Goal: Complete application form

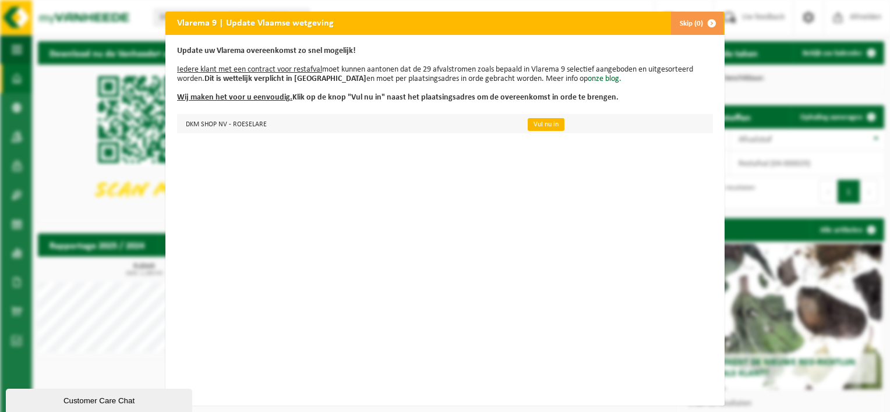
click at [535, 123] on link "Vul nu in" at bounding box center [546, 124] width 37 height 13
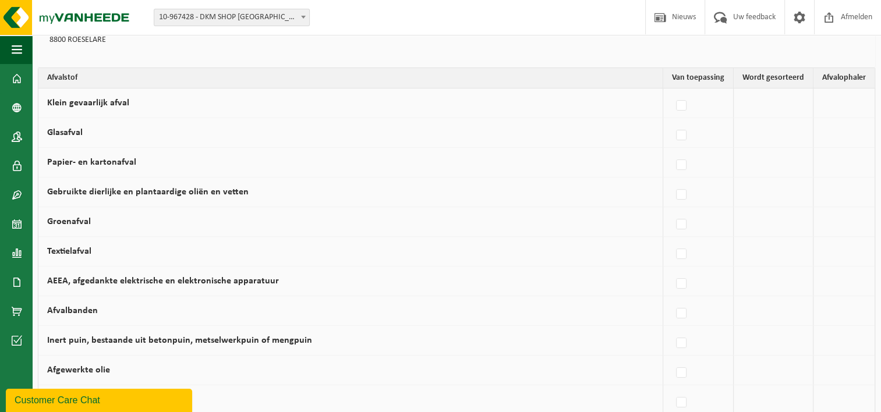
scroll to position [116, 0]
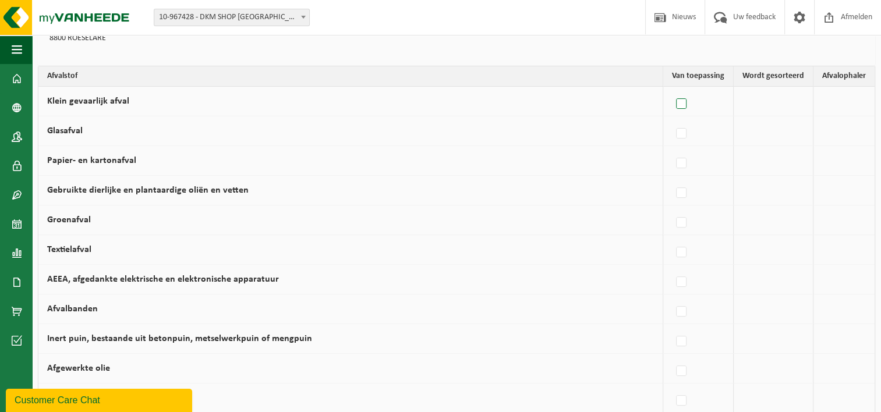
click at [680, 101] on label at bounding box center [682, 104] width 16 height 17
click at [672, 90] on input "Klein gevaarlijk afval" at bounding box center [671, 89] width 1 height 1
checkbox input "true"
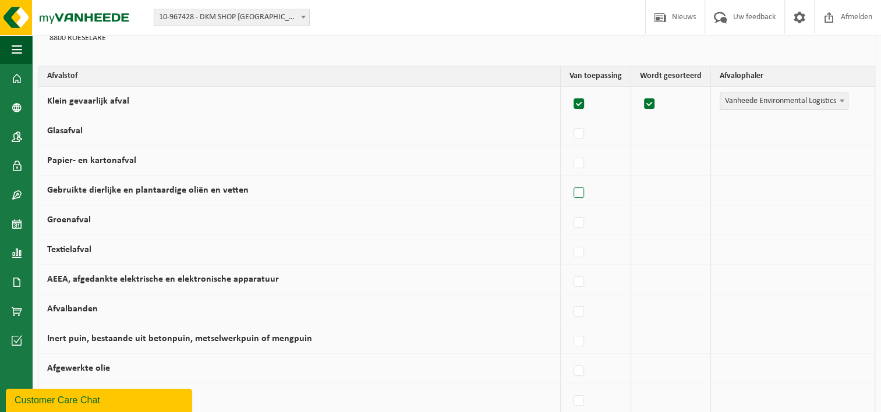
click at [578, 191] on label at bounding box center [579, 193] width 16 height 17
click at [570, 179] on input "Gebruikte dierlijke en plantaardige oliën en vetten" at bounding box center [569, 178] width 1 height 1
checkbox input "true"
click at [581, 222] on label at bounding box center [579, 222] width 16 height 17
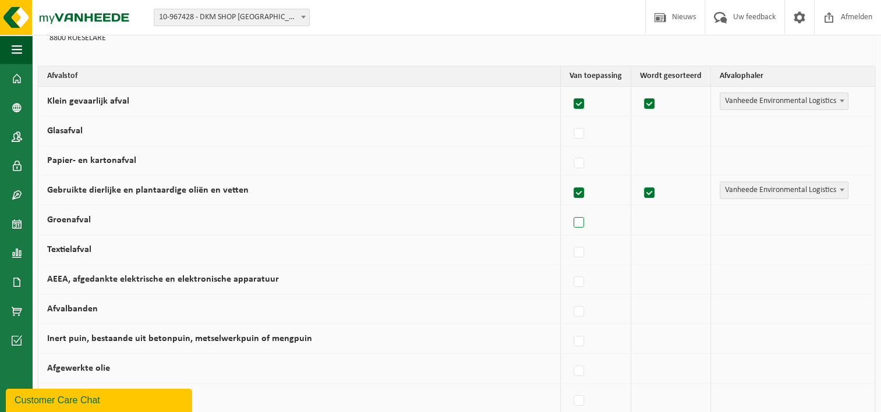
click at [570, 208] on input "Groenafval" at bounding box center [569, 208] width 1 height 1
checkbox input "true"
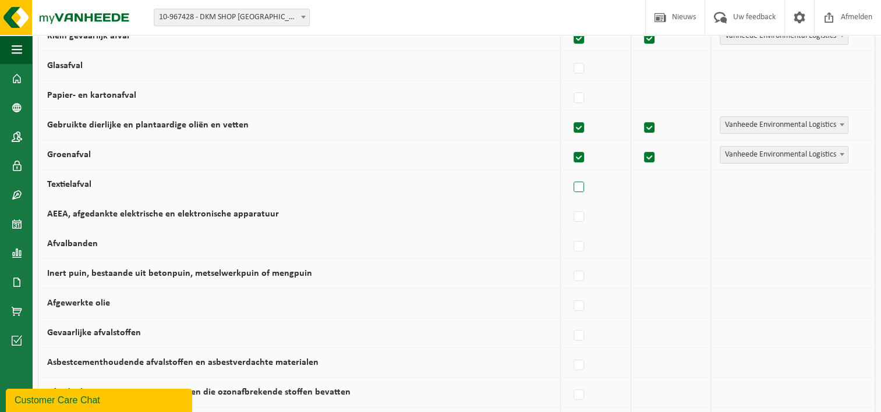
scroll to position [233, 0]
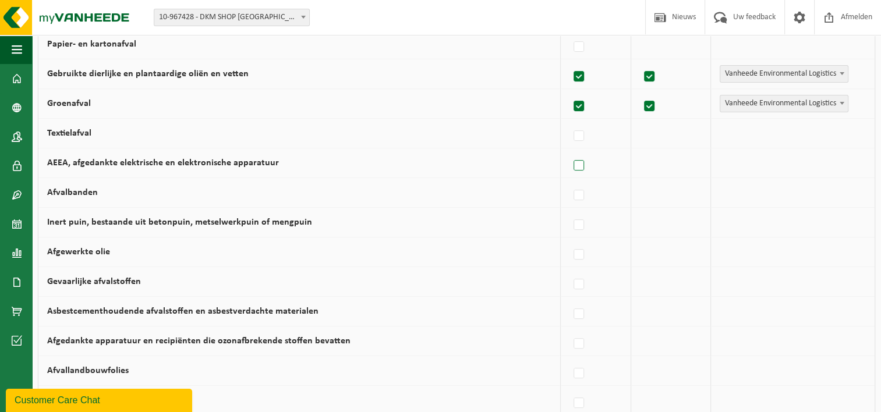
click at [583, 164] on label at bounding box center [579, 165] width 16 height 17
click at [570, 151] on input "AEEA, afgedankte elektrische en elektronische apparatuur" at bounding box center [569, 151] width 1 height 1
checkbox input "true"
click at [579, 196] on label at bounding box center [579, 195] width 16 height 17
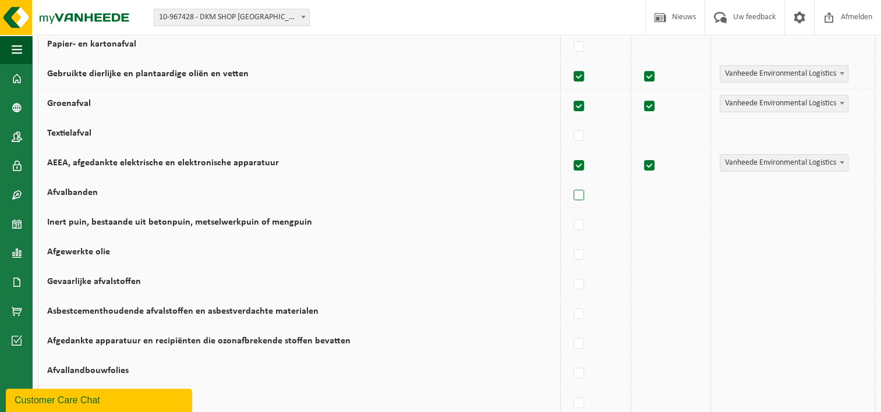
click at [570, 181] on input "Afvalbanden" at bounding box center [569, 181] width 1 height 1
checkbox input "true"
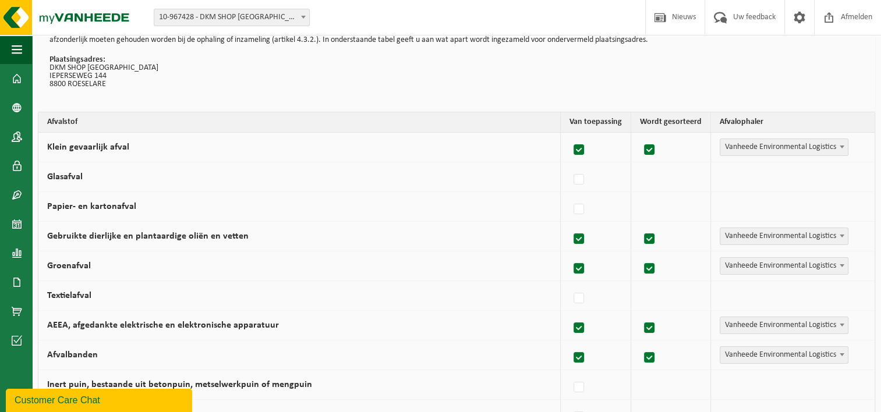
scroll to position [58, 0]
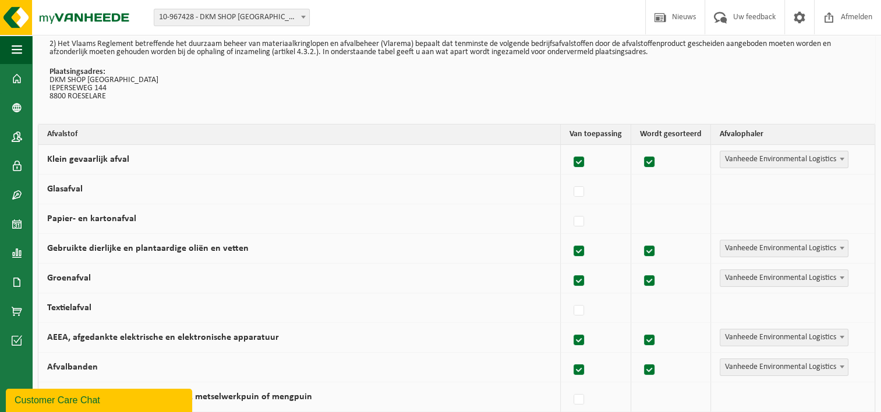
click at [582, 161] on label at bounding box center [579, 162] width 16 height 17
click at [570, 148] on input "Klein gevaarlijk afval" at bounding box center [569, 147] width 1 height 1
checkbox input "false"
click at [581, 249] on label at bounding box center [579, 251] width 16 height 17
click at [570, 237] on input "Gebruikte dierlijke en plantaardige oliën en vetten" at bounding box center [569, 236] width 1 height 1
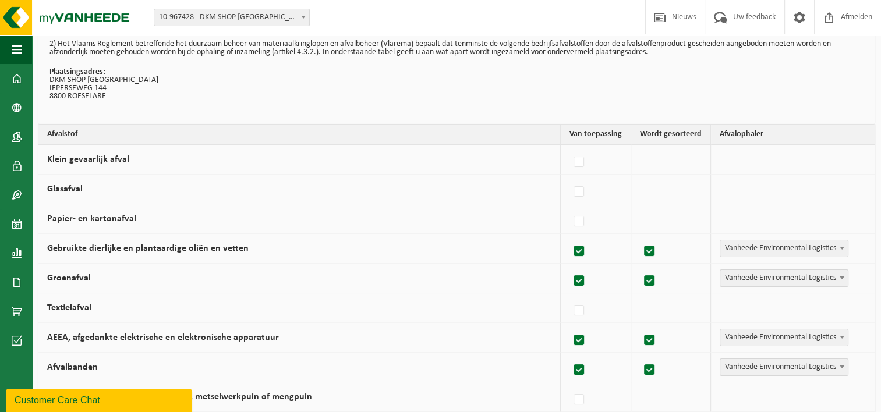
checkbox input "false"
click at [581, 282] on label at bounding box center [579, 281] width 16 height 17
click at [570, 267] on input "Groenafval" at bounding box center [569, 266] width 1 height 1
checkbox input "false"
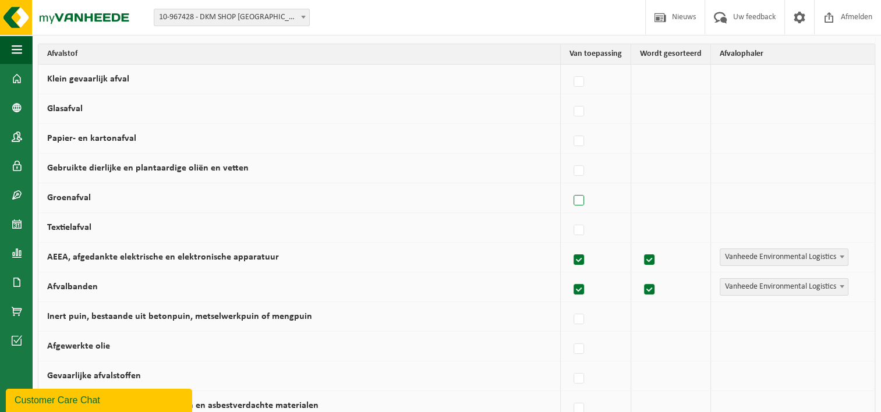
scroll to position [175, 0]
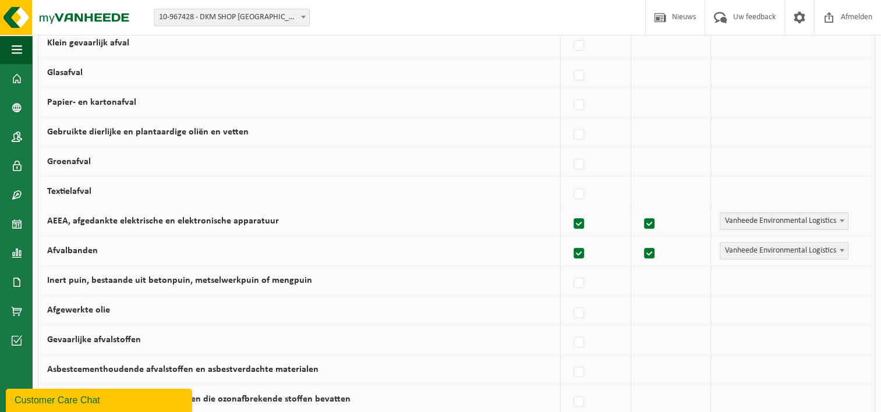
click at [584, 221] on label at bounding box center [579, 223] width 16 height 17
click at [570, 210] on input "AEEA, afgedankte elektrische en elektronische apparatuur" at bounding box center [569, 209] width 1 height 1
checkbox input "false"
click at [579, 253] on label at bounding box center [579, 253] width 16 height 17
click at [570, 239] on input "Afvalbanden" at bounding box center [569, 239] width 1 height 1
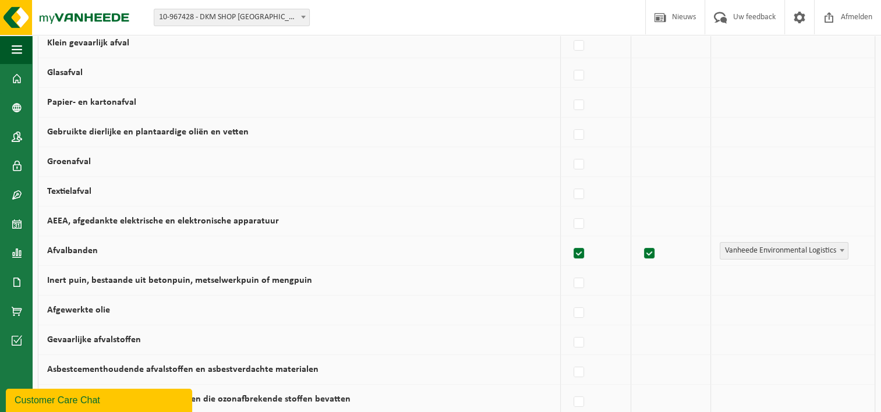
checkbox input "false"
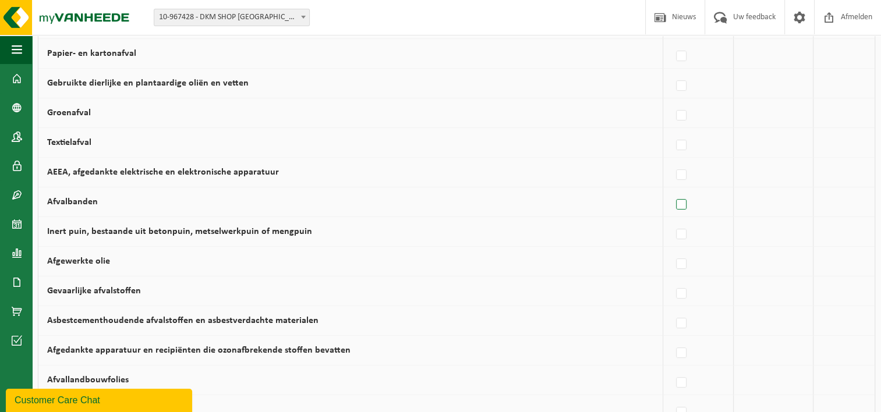
scroll to position [291, 0]
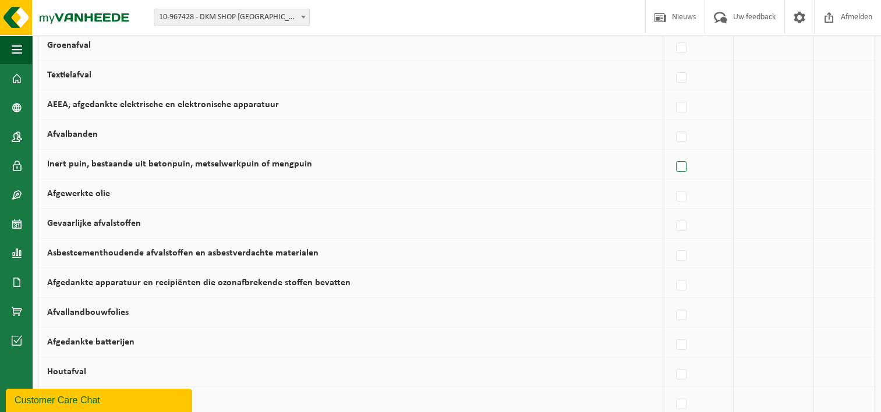
click at [684, 165] on label at bounding box center [682, 166] width 16 height 17
click at [672, 153] on input "Inert puin, bestaande uit betonpuin, metselwerkpuin of mengpuin" at bounding box center [671, 152] width 1 height 1
checkbox input "true"
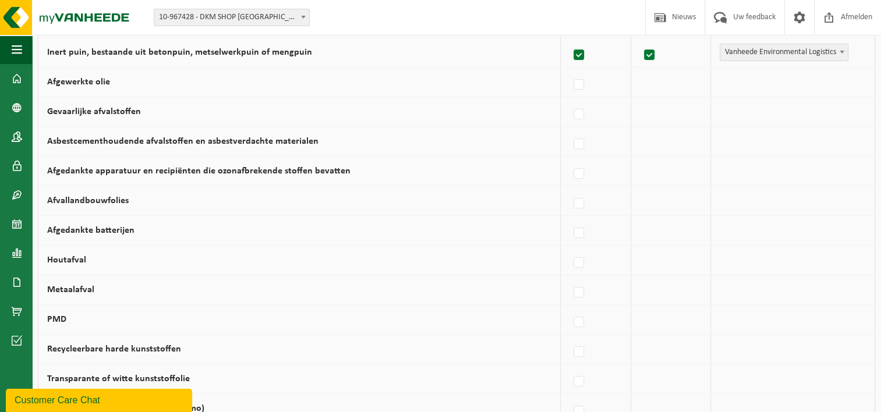
scroll to position [408, 0]
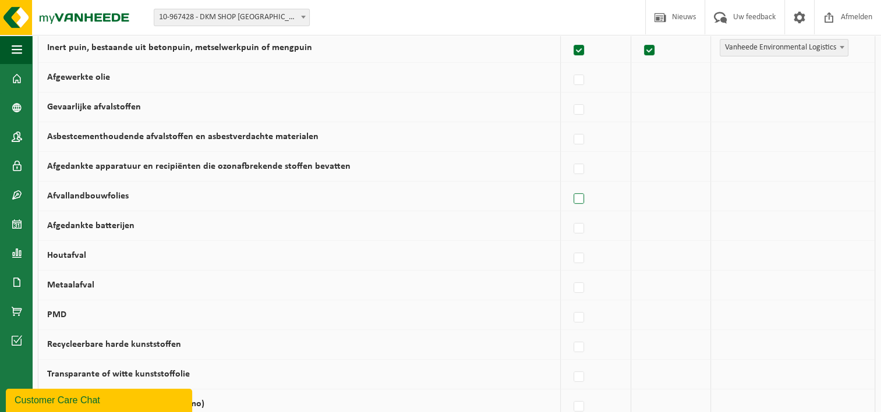
click at [578, 197] on label at bounding box center [579, 198] width 16 height 17
click at [570, 185] on input "Afvallandbouwfolies" at bounding box center [569, 184] width 1 height 1
checkbox input "true"
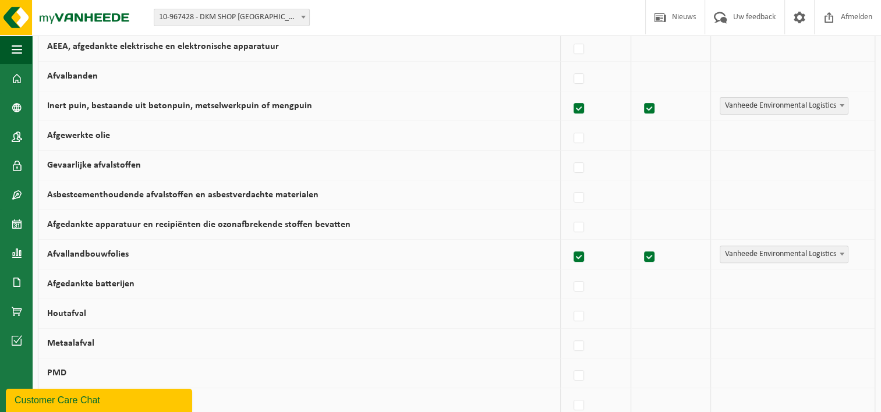
scroll to position [0, 0]
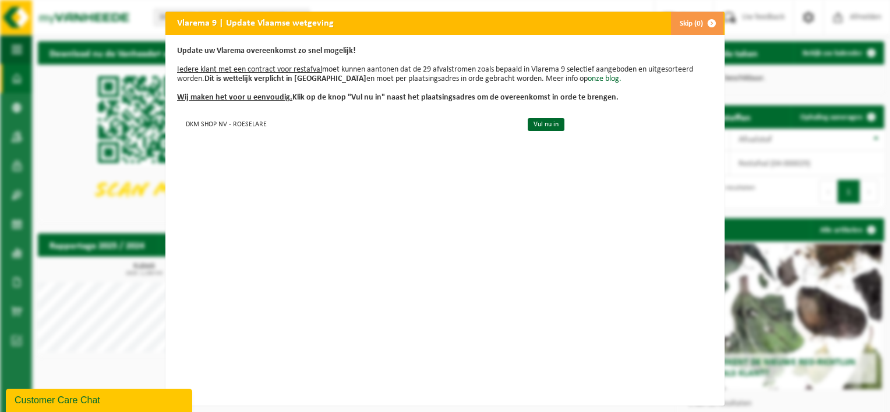
click at [706, 23] on span "button" at bounding box center [711, 23] width 23 height 23
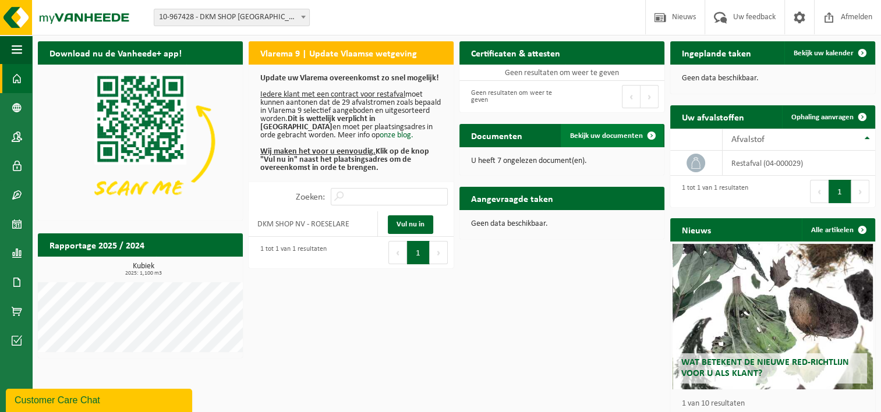
click at [599, 137] on span "Bekijk uw documenten" at bounding box center [606, 136] width 73 height 8
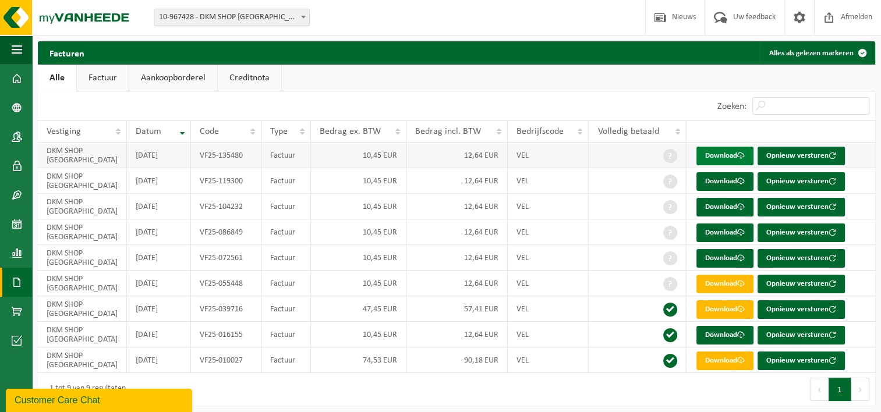
click at [717, 155] on link "Download" at bounding box center [724, 156] width 57 height 19
click at [797, 180] on button "Opnieuw versturen" at bounding box center [801, 181] width 87 height 19
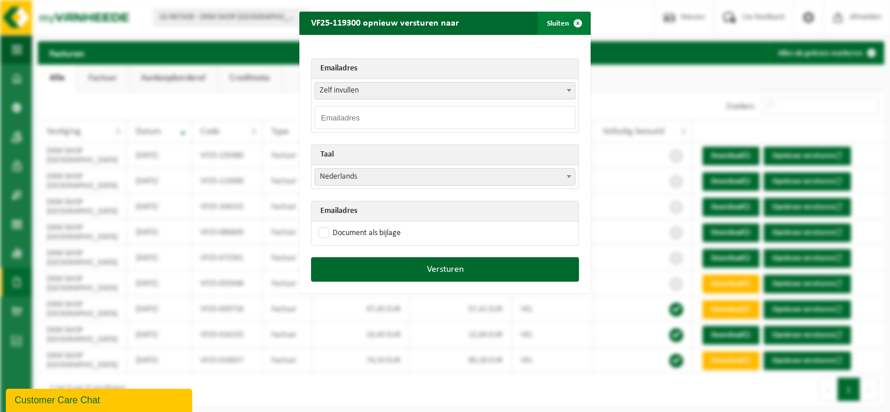
click at [574, 23] on span "button" at bounding box center [577, 23] width 23 height 23
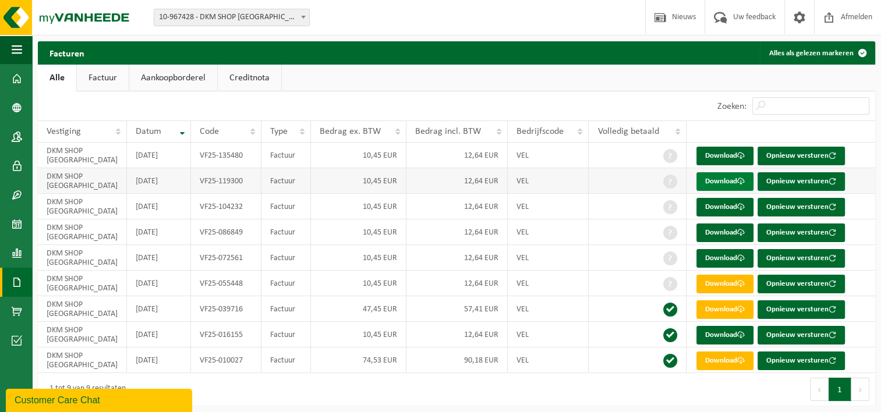
click at [725, 182] on link "Download" at bounding box center [724, 181] width 57 height 19
click at [720, 206] on link "Download" at bounding box center [724, 207] width 57 height 19
click at [713, 234] on link "Download" at bounding box center [724, 233] width 57 height 19
click at [711, 281] on link "Download" at bounding box center [724, 284] width 57 height 19
click at [703, 310] on link "Download" at bounding box center [724, 309] width 57 height 19
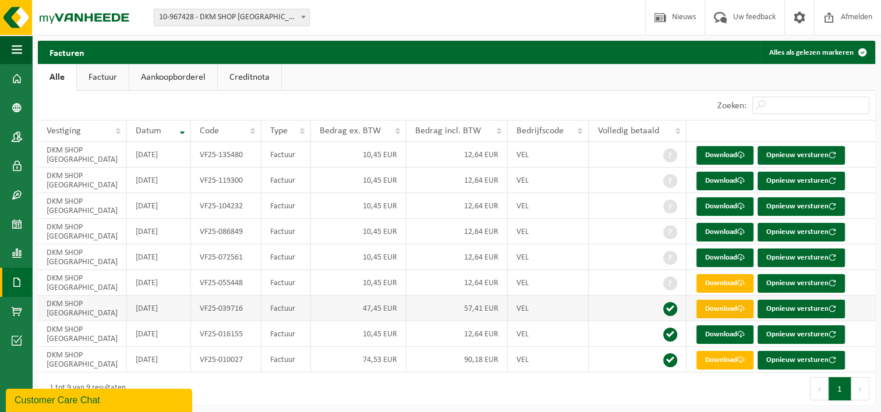
scroll to position [4, 0]
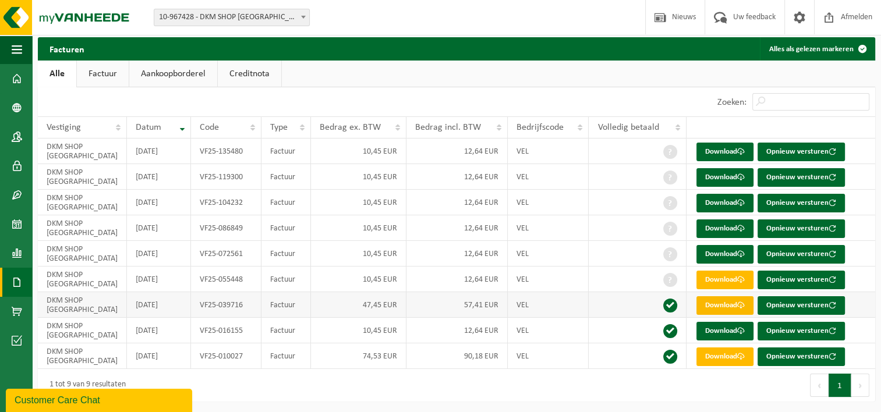
click at [713, 302] on link "Download" at bounding box center [724, 305] width 57 height 19
click at [708, 328] on link "Download" at bounding box center [724, 331] width 57 height 19
click at [713, 355] on link "Download" at bounding box center [724, 357] width 57 height 19
click at [717, 357] on link "Download" at bounding box center [724, 357] width 57 height 19
click at [714, 247] on link "Download" at bounding box center [724, 254] width 57 height 19
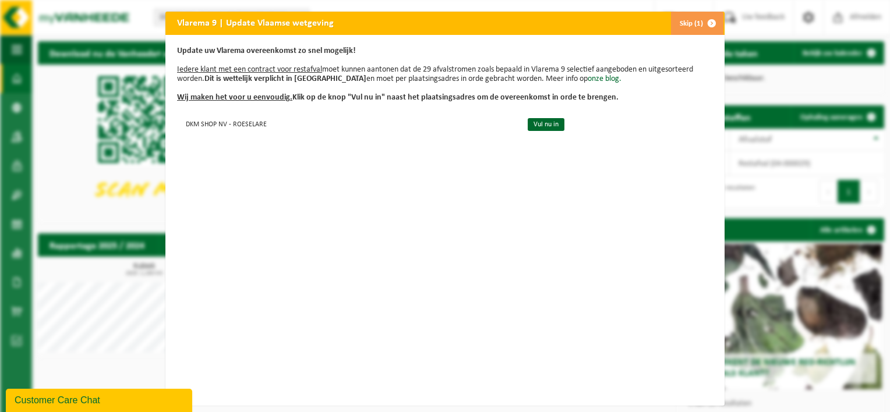
click at [128, 173] on div "Vlarema 9 | Update Vlaamse wetgeving Skip (1) Update uw Vlarema overeenkomst zo…" at bounding box center [445, 206] width 890 height 412
click at [709, 23] on span "button" at bounding box center [711, 23] width 23 height 23
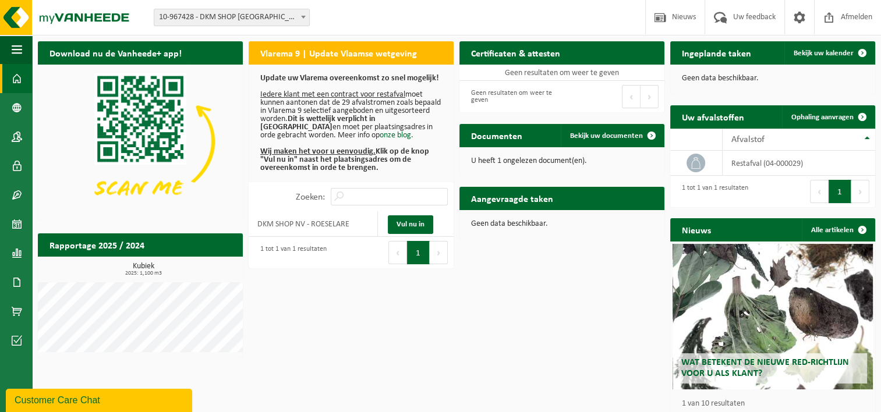
click at [529, 200] on h2 "Aangevraagde taken" at bounding box center [511, 198] width 105 height 23
click at [608, 199] on div "Aangevraagde taken Toon de aangevraagde taken" at bounding box center [561, 198] width 205 height 23
click at [517, 203] on h2 "Aangevraagde taken" at bounding box center [511, 198] width 105 height 23
click at [635, 196] on div "Aangevraagde taken Toon de aangevraagde taken" at bounding box center [561, 198] width 205 height 23
click at [727, 116] on h2 "Uw afvalstoffen" at bounding box center [713, 116] width 86 height 23
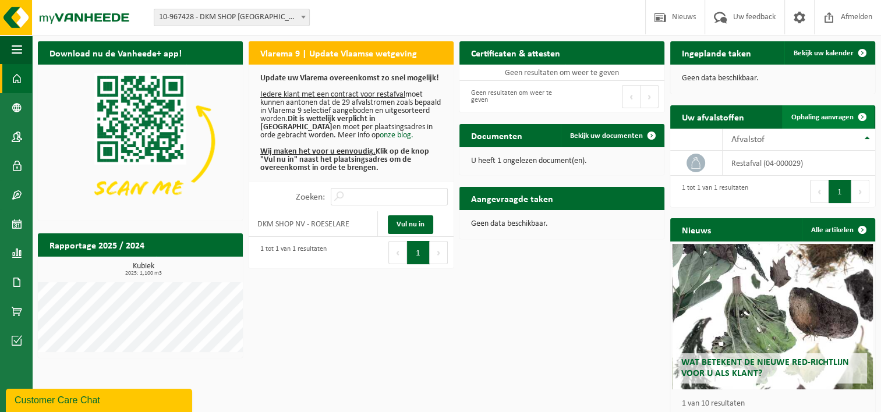
click at [862, 114] on span at bounding box center [862, 116] width 23 height 23
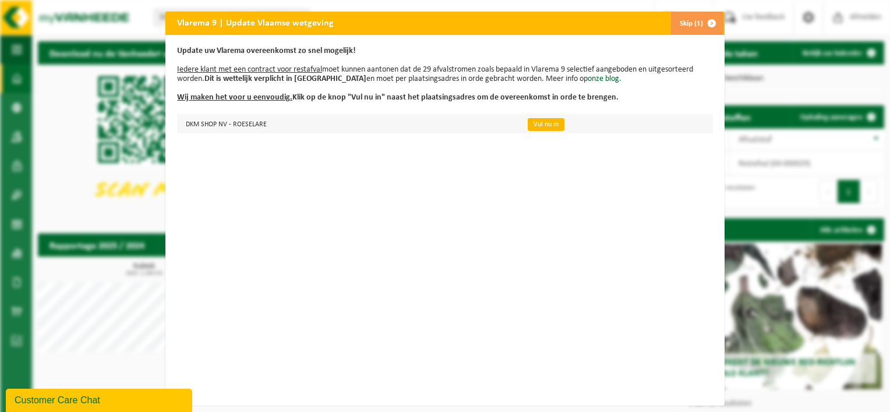
click at [532, 123] on link "Vul nu in" at bounding box center [546, 124] width 37 height 13
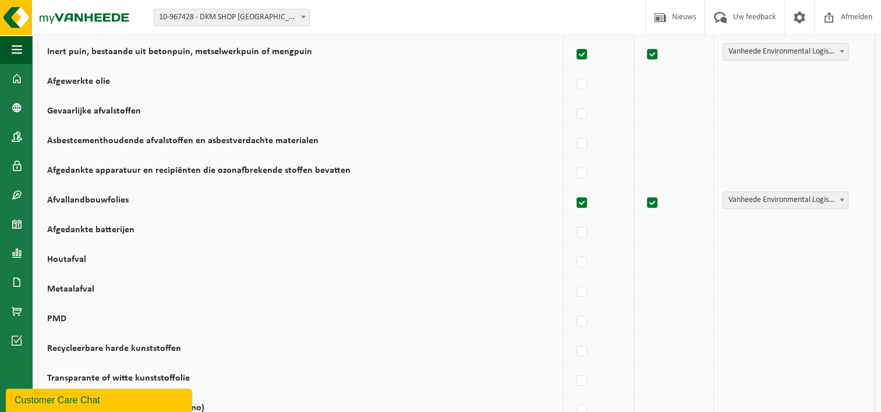
scroll to position [408, 0]
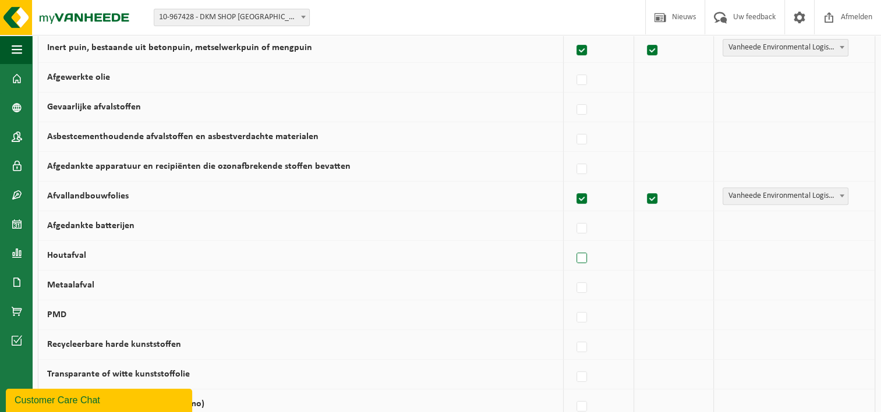
click at [585, 256] on label at bounding box center [582, 258] width 16 height 17
click at [572, 244] on input "Houtafval" at bounding box center [572, 243] width 1 height 1
checkbox input "true"
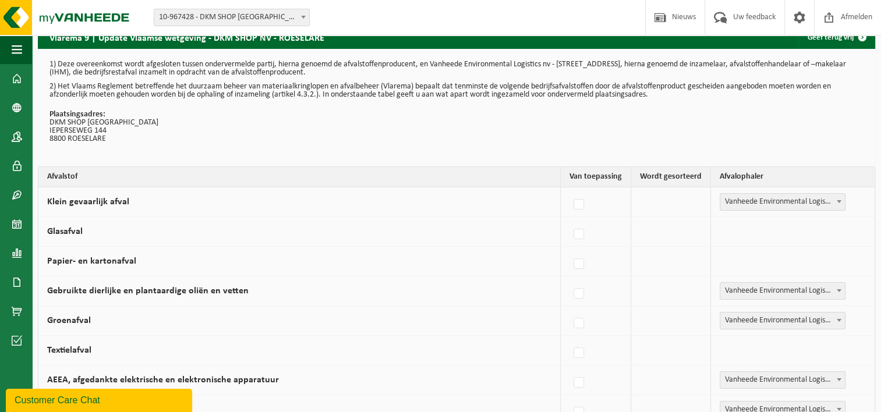
scroll to position [0, 0]
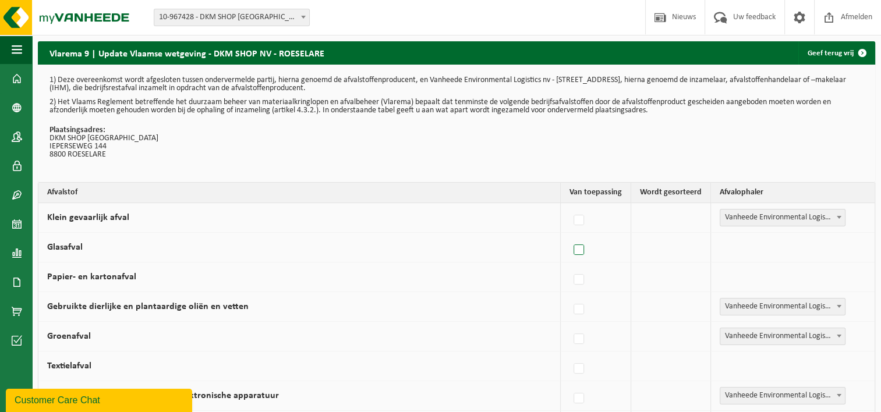
click at [578, 249] on label at bounding box center [579, 250] width 16 height 17
click at [570, 236] on input "Glasafval" at bounding box center [569, 235] width 1 height 1
checkbox input "true"
click at [580, 249] on label at bounding box center [579, 250] width 16 height 17
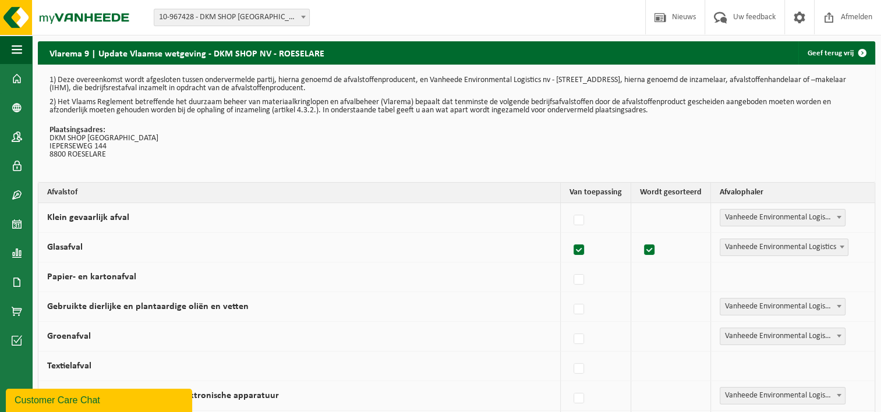
click at [570, 236] on input "Glasafval" at bounding box center [569, 235] width 1 height 1
checkbox input "false"
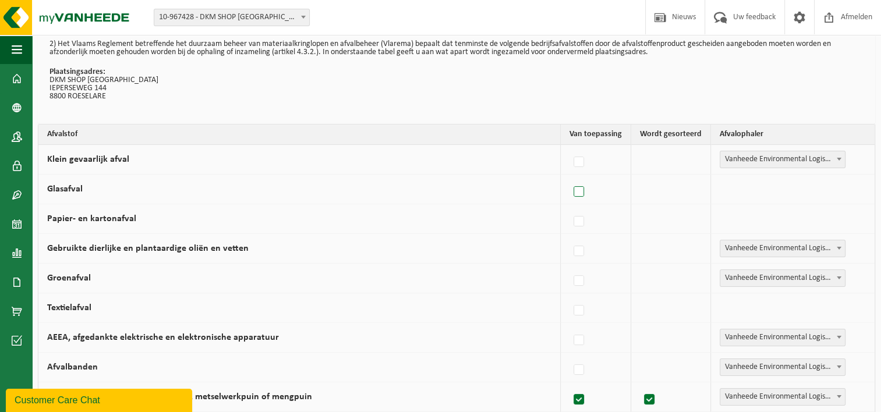
scroll to position [116, 0]
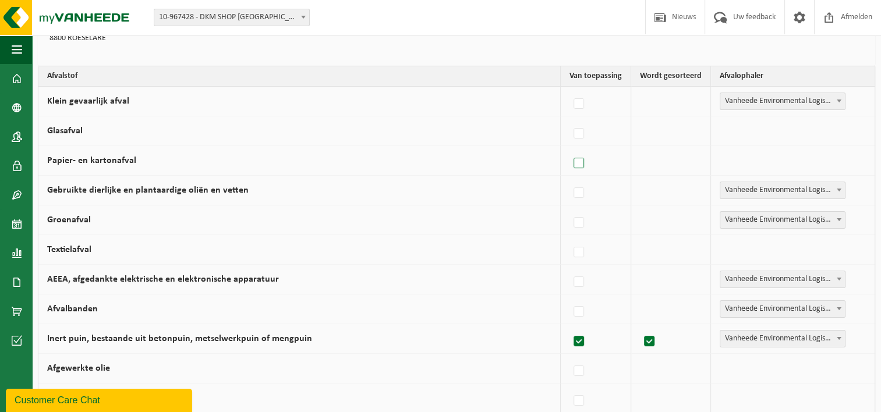
click at [576, 163] on label at bounding box center [579, 163] width 16 height 17
click at [570, 149] on input "Papier- en kartonafval" at bounding box center [569, 148] width 1 height 1
checkbox input "true"
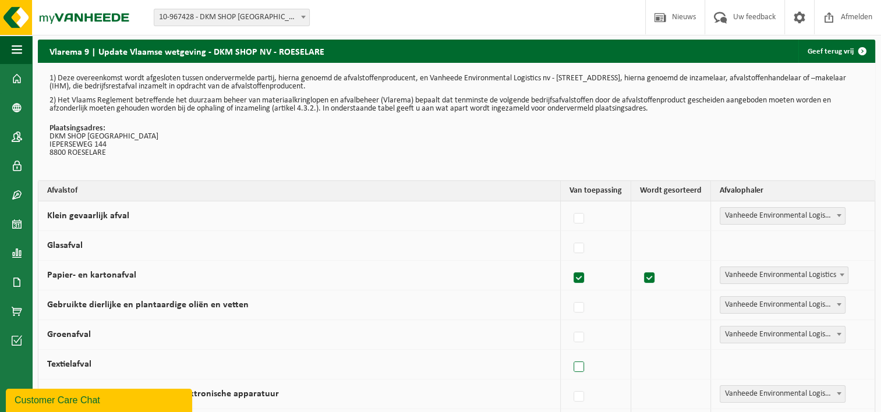
scroll to position [0, 0]
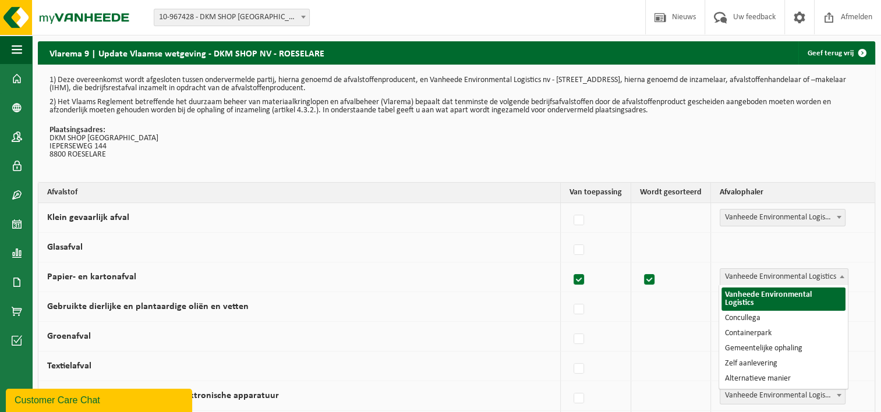
click at [841, 277] on span at bounding box center [842, 276] width 12 height 15
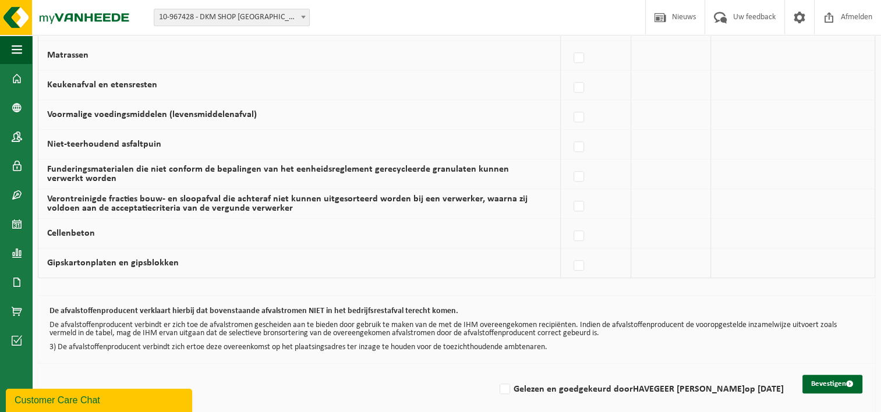
scroll to position [792, 0]
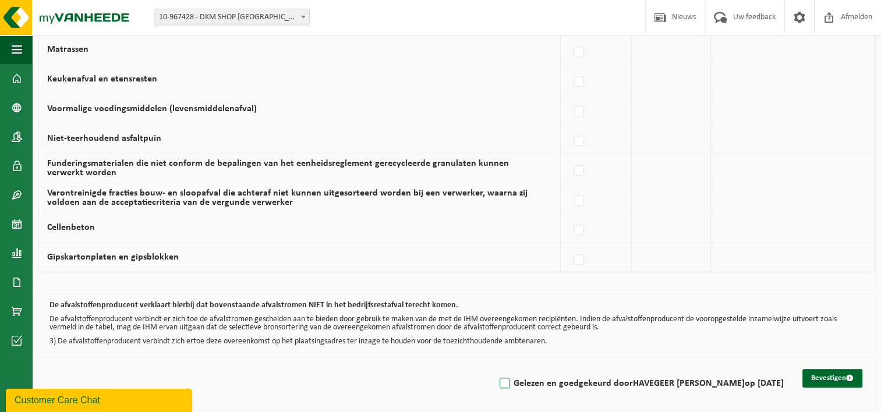
click at [535, 380] on label "Gelezen en goedgekeurd door HAVEGEER FRANK op 03/10/25" at bounding box center [640, 383] width 287 height 17
click at [496, 369] on input "Gelezen en goedgekeurd door HAVEGEER FRANK op 03/10/25" at bounding box center [495, 369] width 1 height 1
checkbox input "true"
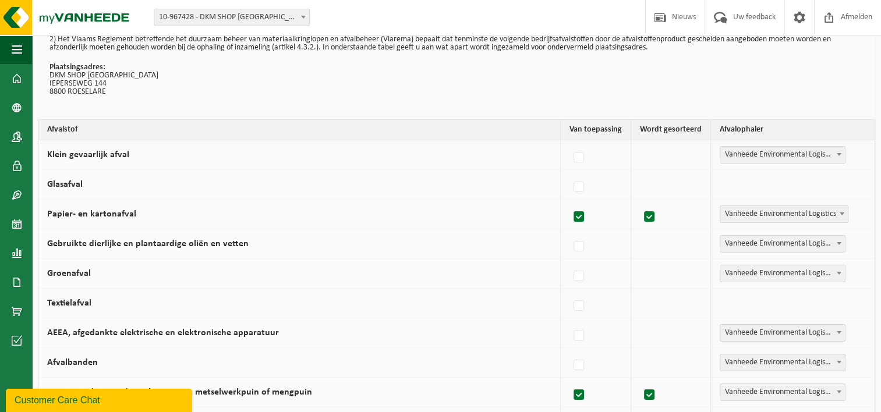
scroll to position [0, 0]
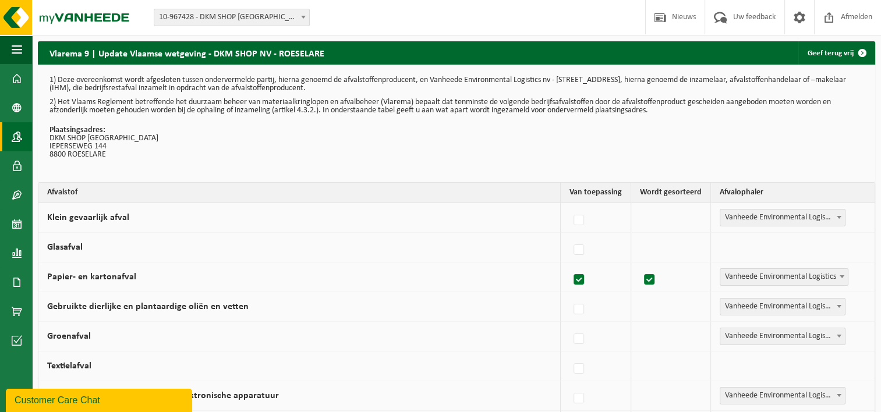
click at [16, 135] on span at bounding box center [17, 136] width 10 height 29
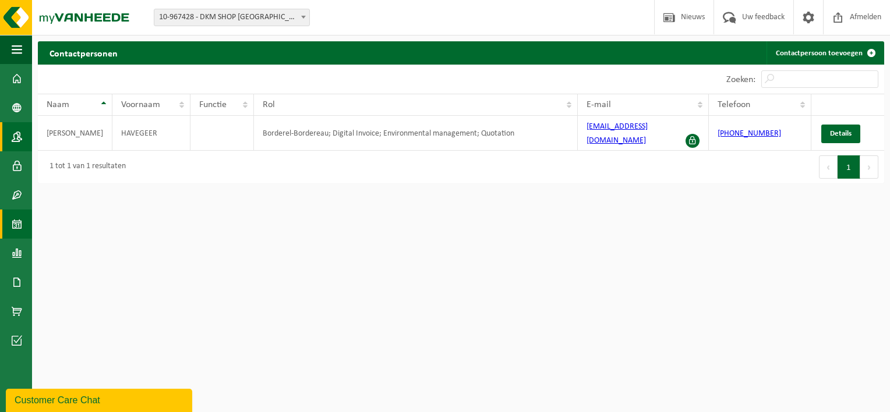
click at [15, 224] on span at bounding box center [17, 224] width 10 height 29
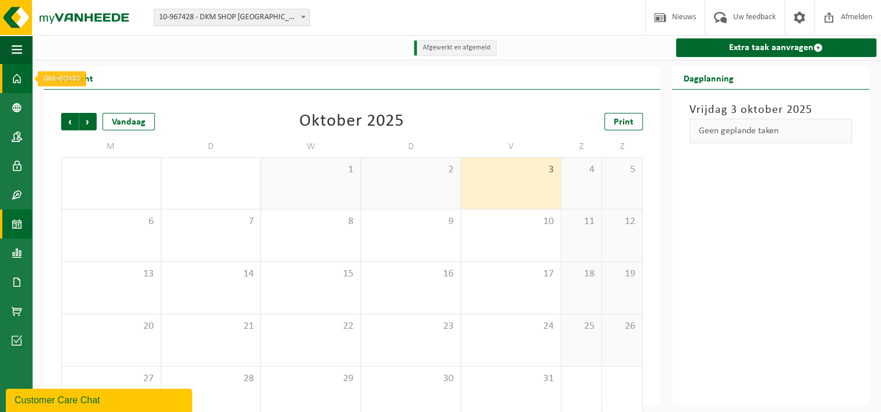
click at [18, 80] on span at bounding box center [17, 78] width 10 height 29
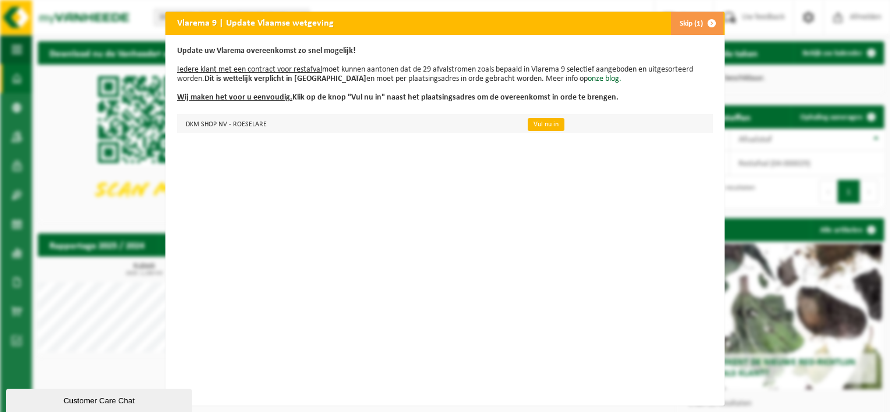
click at [528, 121] on link "Vul nu in" at bounding box center [546, 124] width 37 height 13
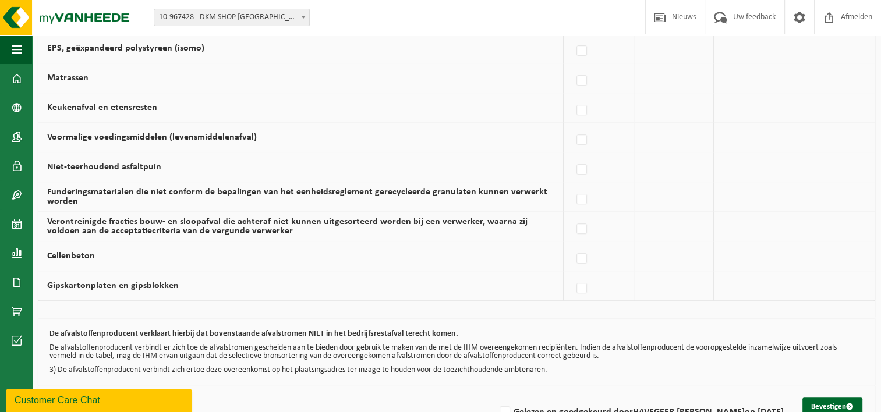
scroll to position [792, 0]
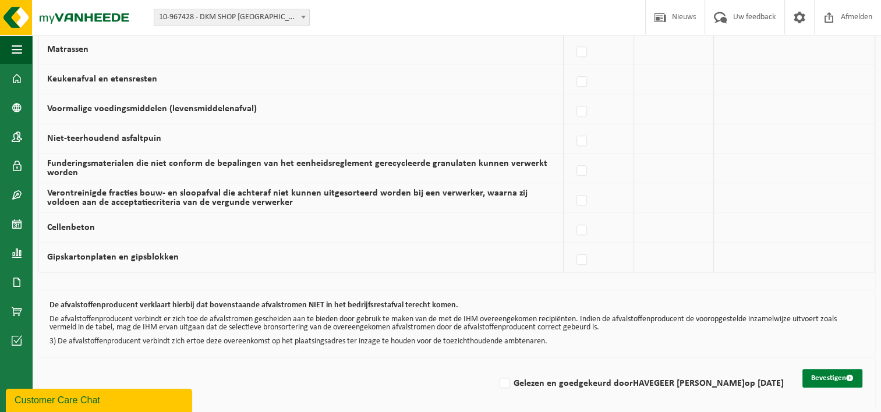
click at [834, 372] on button "Bevestigen" at bounding box center [832, 378] width 60 height 19
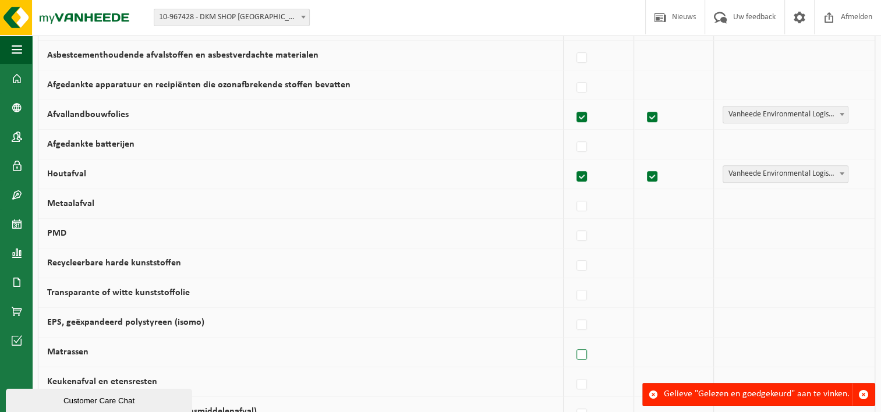
scroll to position [792, 0]
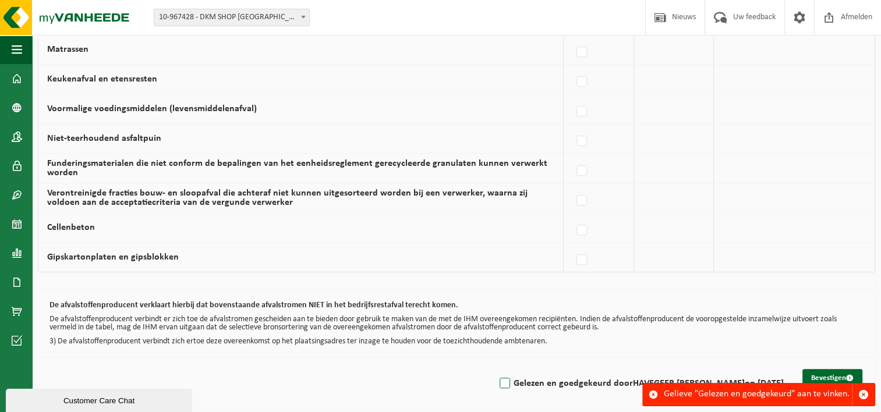
click at [538, 380] on label "Gelezen en goedgekeurd door HAVEGEER FRANK op 03/10/25" at bounding box center [640, 383] width 287 height 17
click at [496, 369] on input "Gelezen en goedgekeurd door HAVEGEER FRANK op 03/10/25" at bounding box center [495, 369] width 1 height 1
checkbox input "true"
click at [834, 370] on button "Bevestigen" at bounding box center [832, 378] width 60 height 19
